Goal: Complete application form

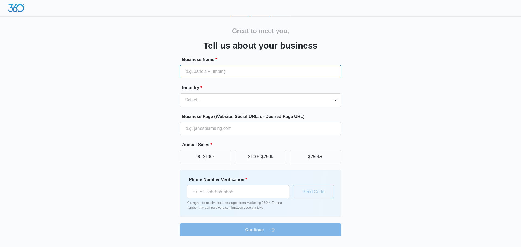
click at [240, 70] on input "Business Name *" at bounding box center [260, 71] width 161 height 13
type input "Home Atlast Realty Inc"
type input "[PHONE_NUMBER]"
click at [216, 104] on div at bounding box center [254, 100] width 138 height 8
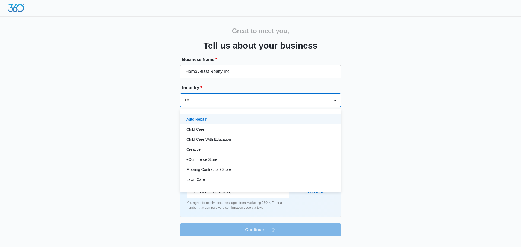
type input "rea"
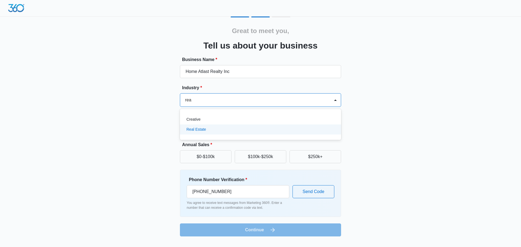
click at [203, 128] on p "Real Estate" at bounding box center [197, 130] width 20 height 6
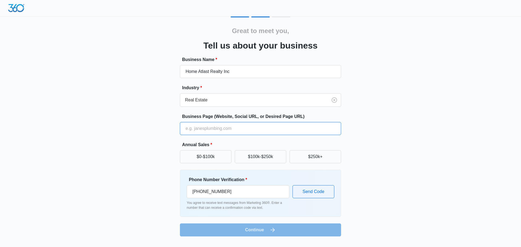
click at [201, 132] on input "Business Page (Website, Social URL, or Desired Page URL)" at bounding box center [260, 128] width 161 height 13
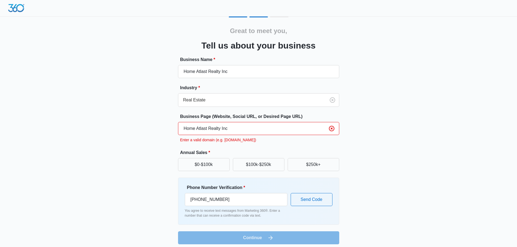
drag, startPoint x: 233, startPoint y: 127, endPoint x: 172, endPoint y: 129, distance: 61.7
click at [172, 129] on div "Great to meet you, Tell us about your business Business Name * Home Atlast Real…" at bounding box center [259, 131] width 326 height 228
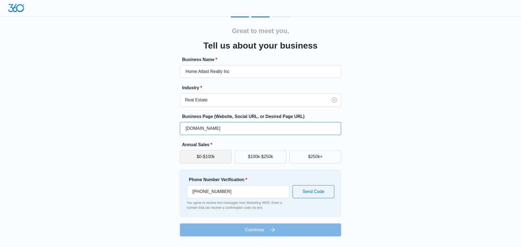
type input "[DOMAIN_NAME]"
click at [200, 157] on button "$0-$100k" at bounding box center [206, 156] width 52 height 13
click at [363, 196] on div "Great to meet you, Tell us about your business Business Name * Home Atlast Real…" at bounding box center [261, 127] width 326 height 220
click at [318, 190] on button "Send Code" at bounding box center [314, 191] width 42 height 13
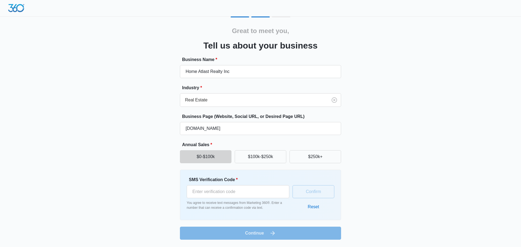
click at [202, 199] on div "SMS Verification Code * You agree to receive text messages from Marketing 360®.…" at bounding box center [238, 194] width 103 height 34
click at [401, 247] on html "Great to meet you, Tell us about your business Business Name * Home Atlast Real…" at bounding box center [260, 123] width 521 height 247
